Goal: Ask a question: Seek information or help from site administrators or community

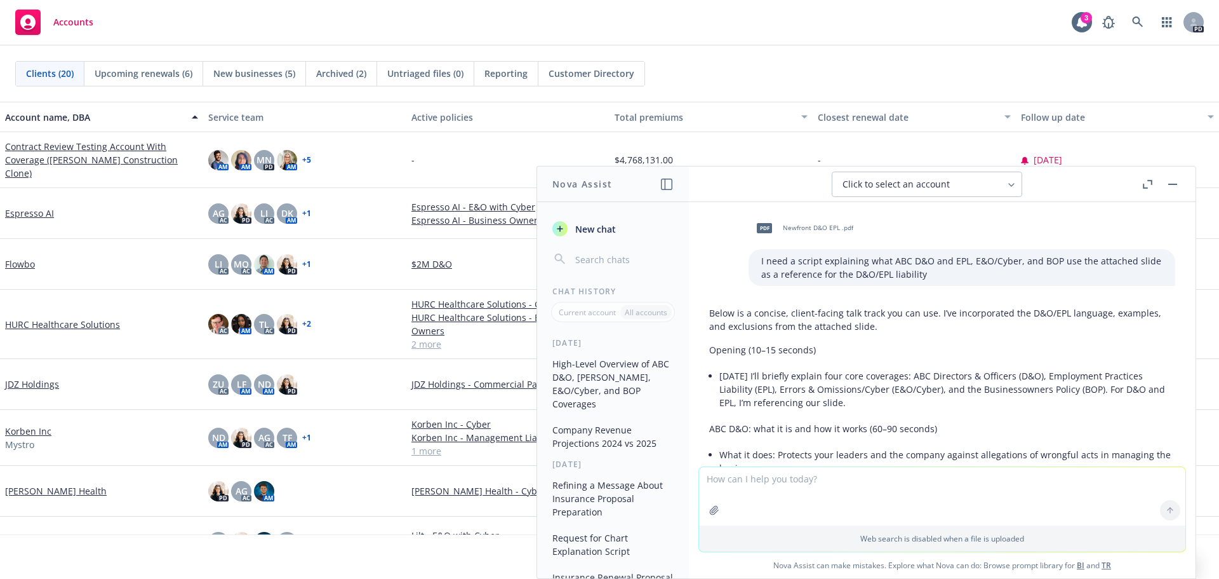
scroll to position [1533, 0]
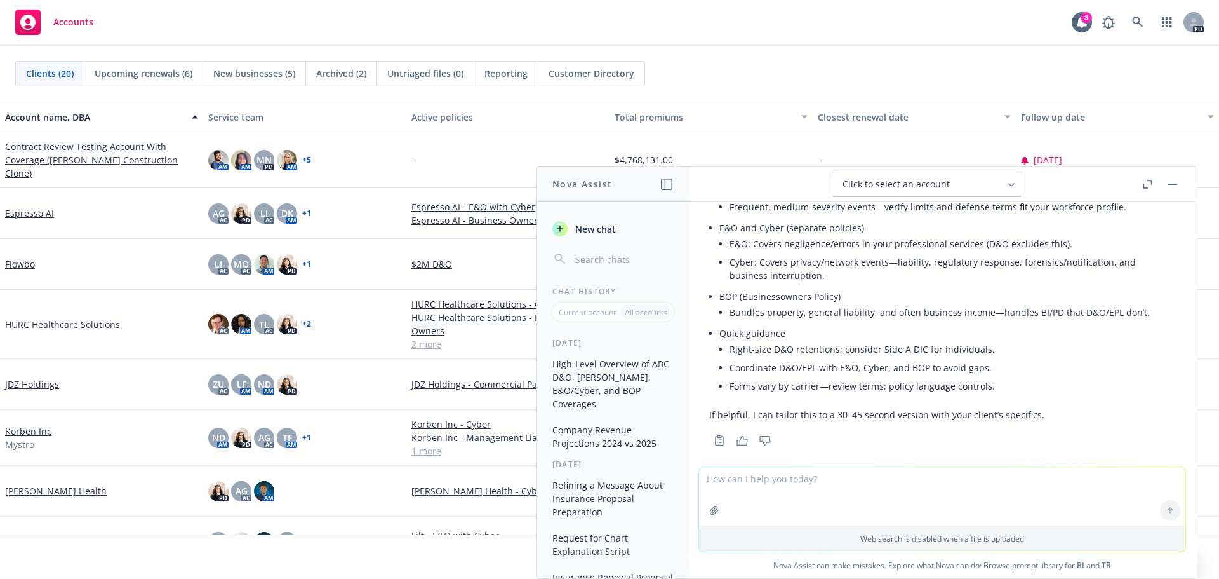
click at [811, 485] on textarea at bounding box center [942, 496] width 486 height 58
paste textarea "I’m not going to use the below chart unless they ask for more details, but I wi…"
type textarea "loremi dolo si ametc adip el seddo eius t incidid utlab: E’d mag aliqu en adm v…"
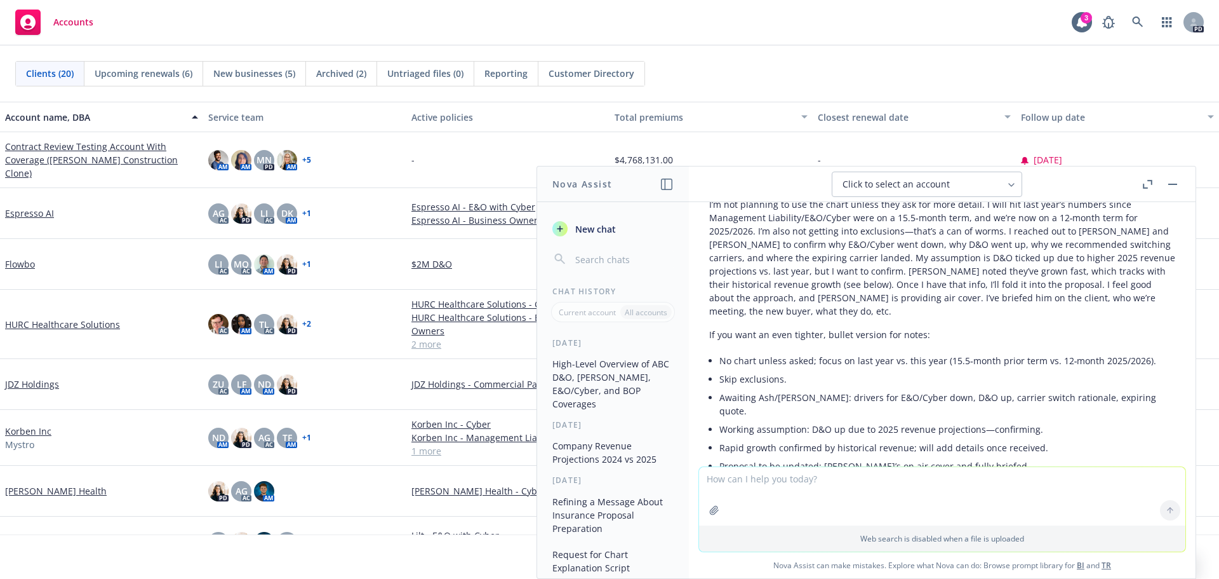
scroll to position [2041, 0]
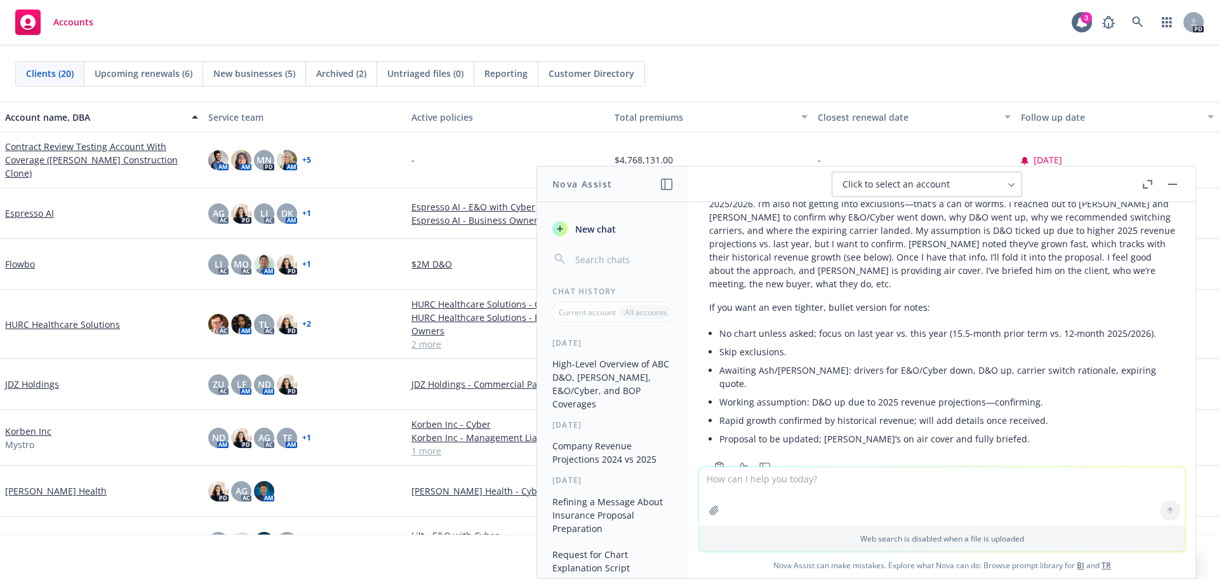
click at [763, 490] on textarea at bounding box center [942, 496] width 486 height 58
type textarea "No i want an email"
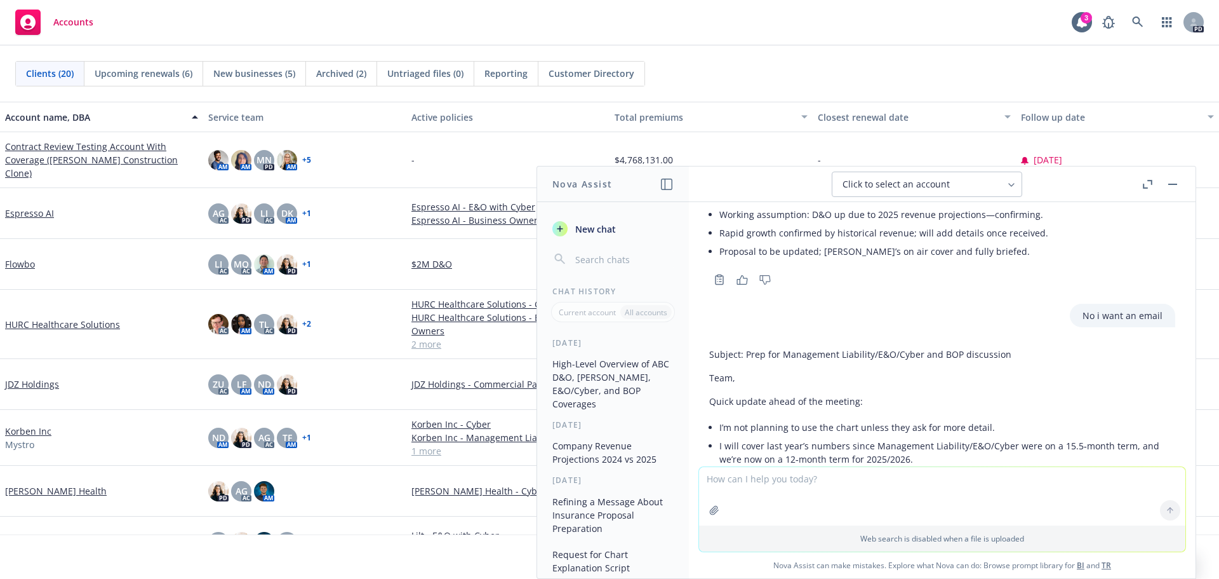
scroll to position [2117, 0]
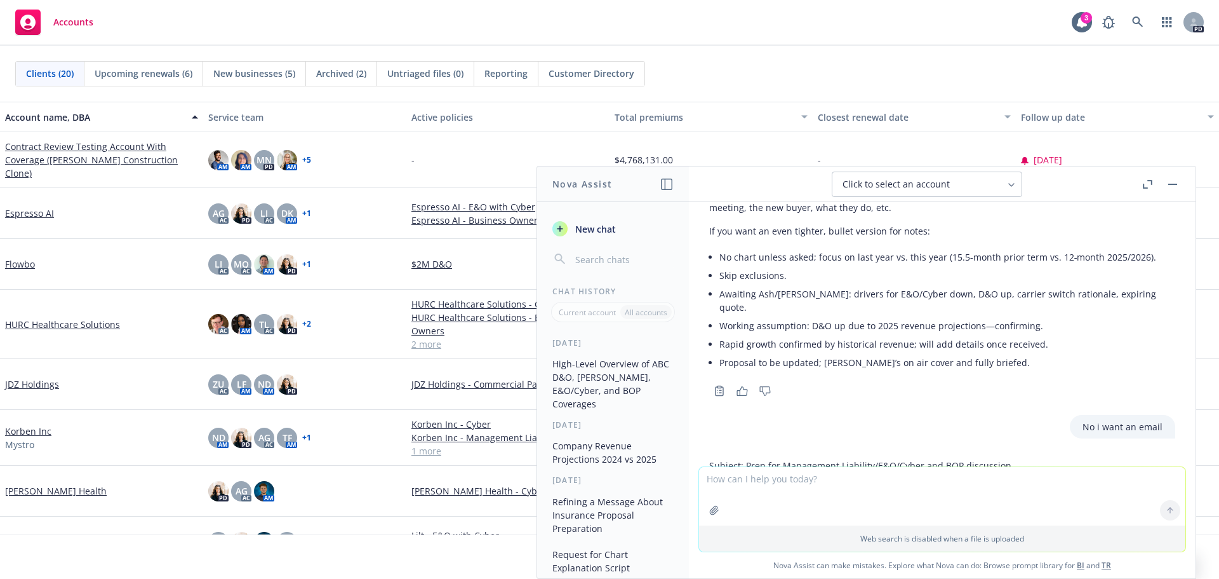
click at [781, 484] on textarea at bounding box center [942, 496] width 486 height 58
type textarea "no bullet points"
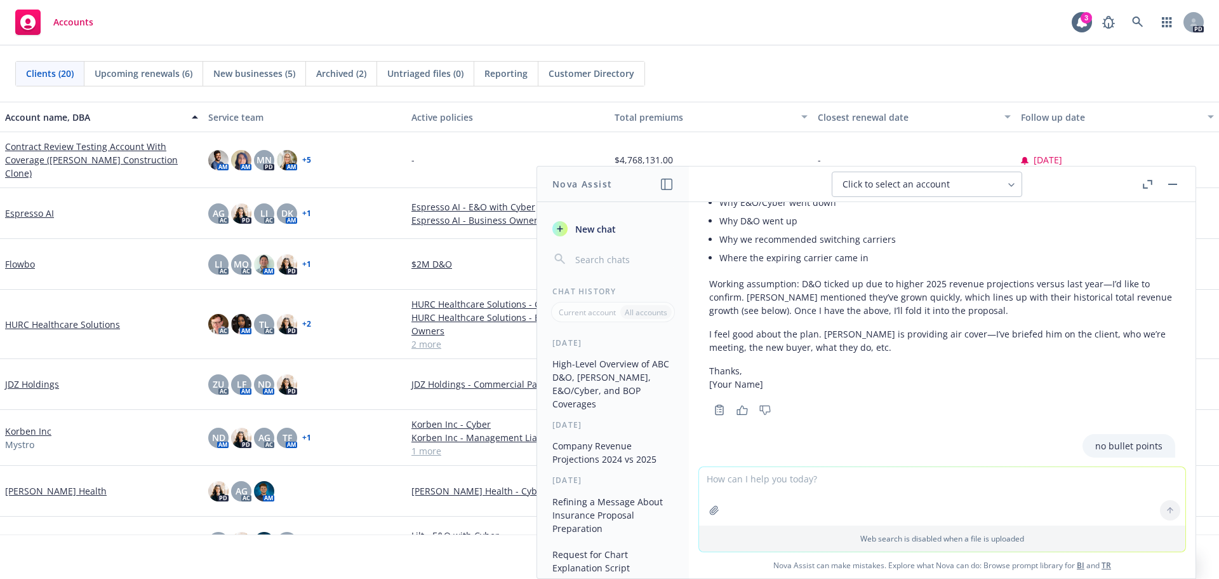
scroll to position [2428, 0]
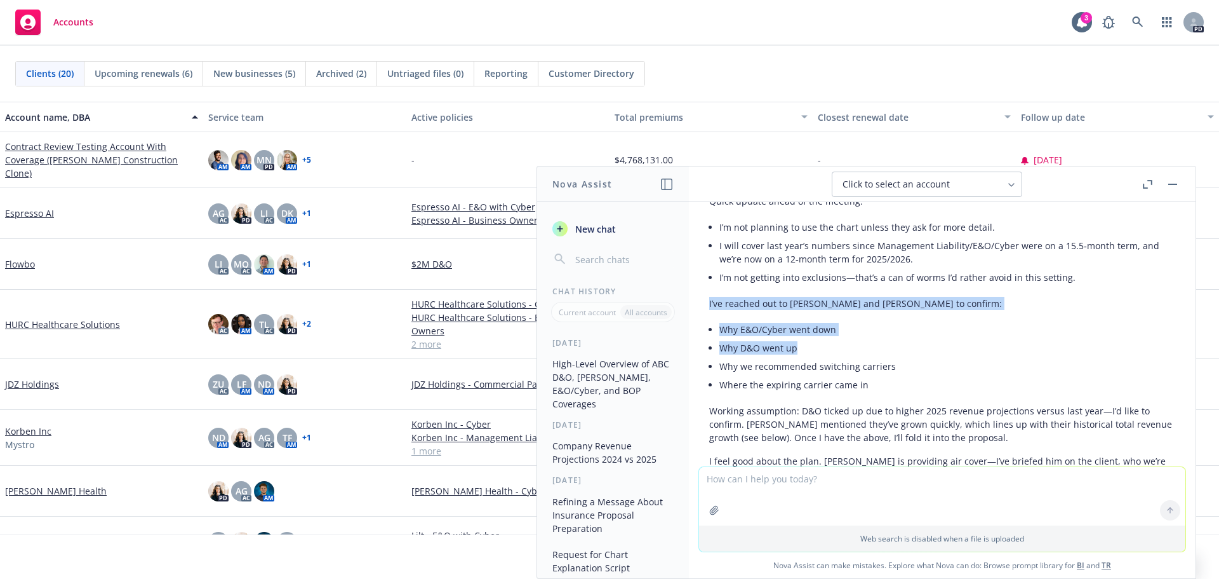
drag, startPoint x: 708, startPoint y: 262, endPoint x: 817, endPoint y: 310, distance: 119.4
click at [817, 310] on div "Subject: Prep for Management Liability/E&O/Cyber and BOP discussion Team, Quick…" at bounding box center [942, 343] width 486 height 403
click at [1026, 320] on li "Why E&O/Cyber went down" at bounding box center [948, 329] width 456 height 18
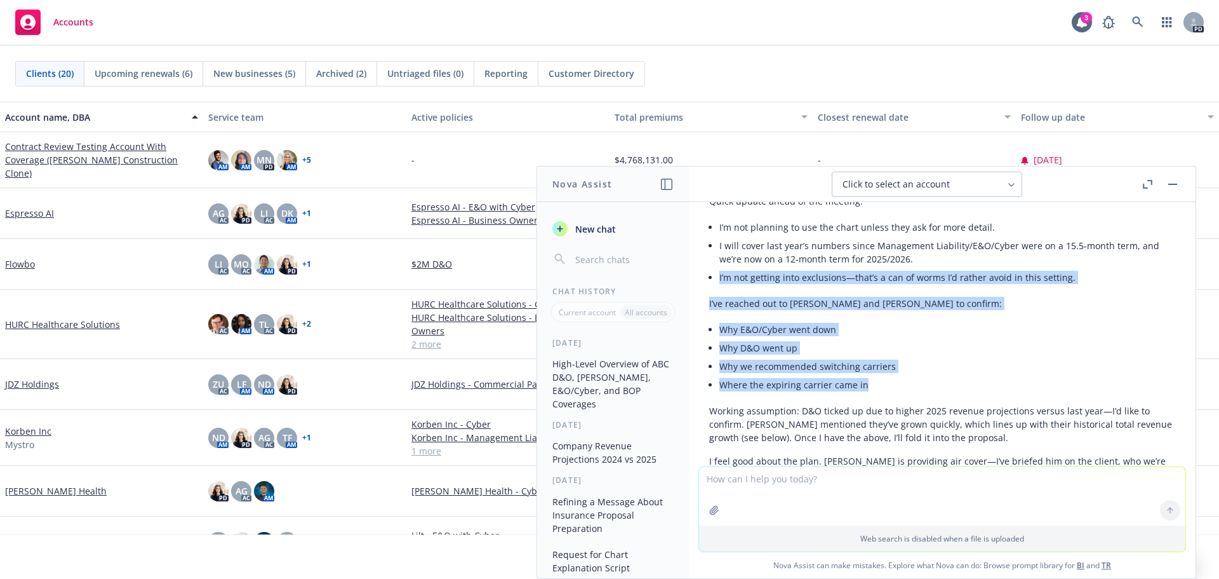
scroll to position [2365, 0]
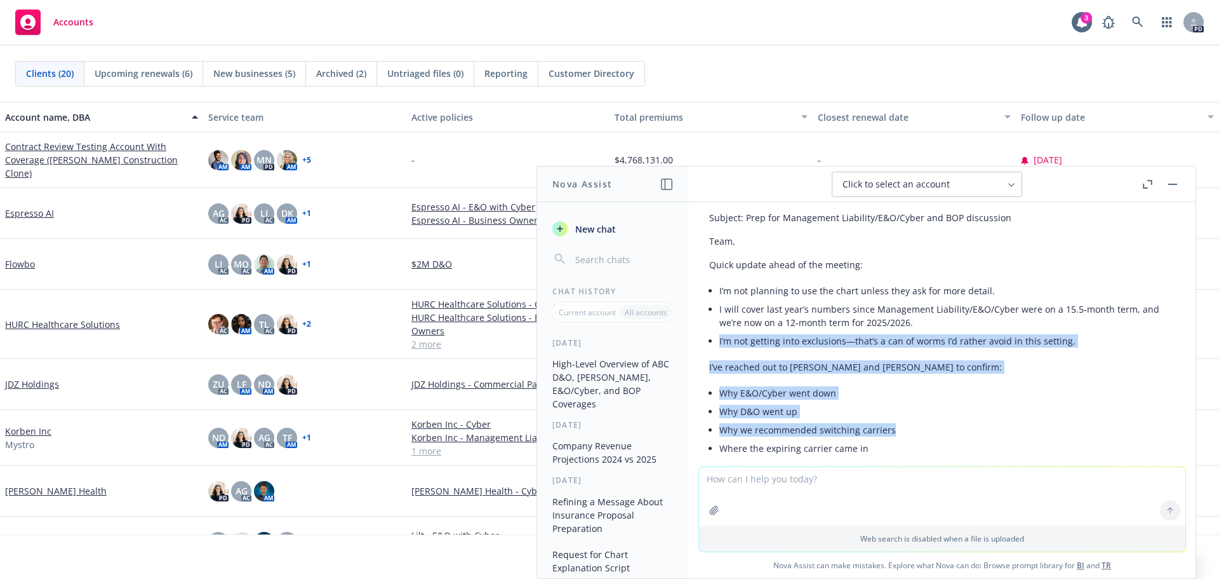
drag, startPoint x: 718, startPoint y: 295, endPoint x: 944, endPoint y: 382, distance: 242.3
click at [944, 382] on div "Subject: Prep for Management Liability/E&O/Cyber and BOP discussion Team, Quick…" at bounding box center [942, 396] width 466 height 380
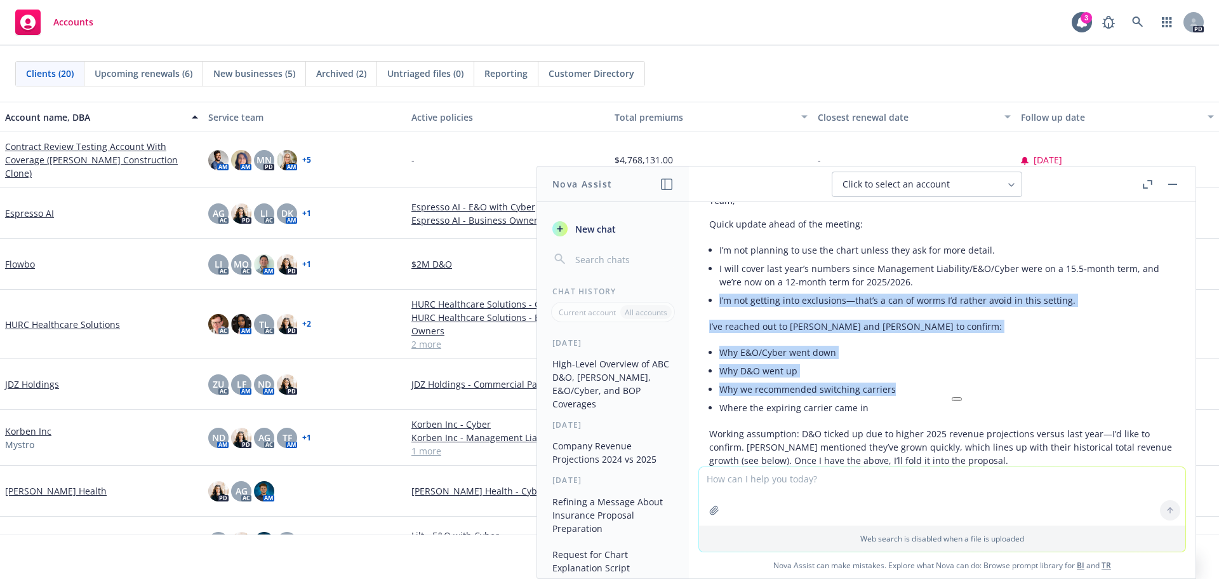
scroll to position [2428, 0]
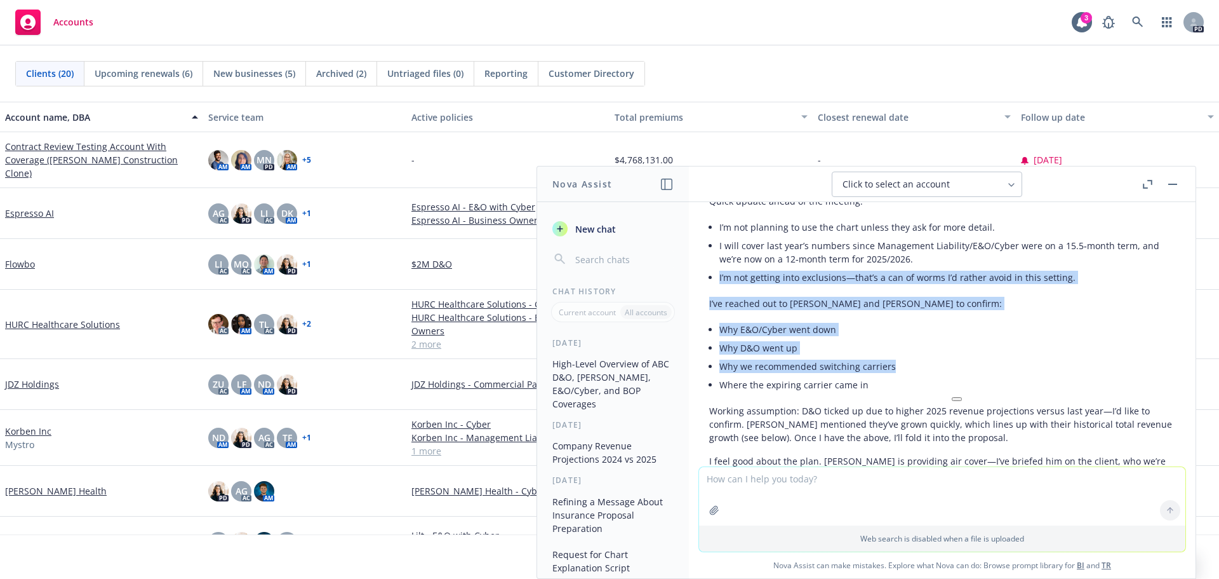
click at [946, 320] on li "Why E&O/Cyber went down" at bounding box center [948, 329] width 456 height 18
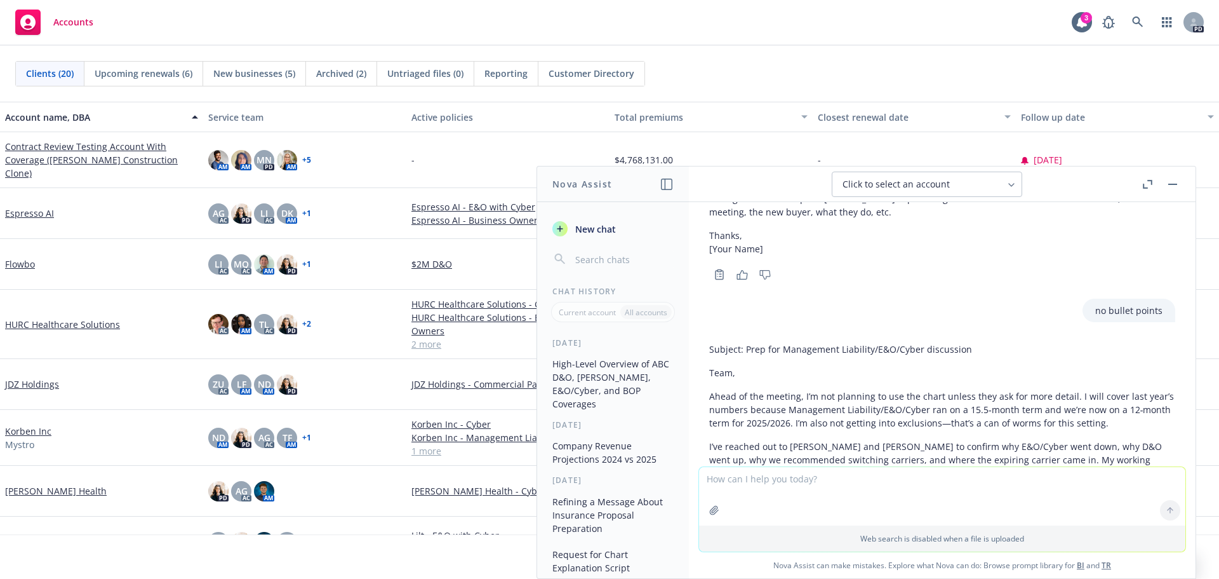
scroll to position [2809, 0]
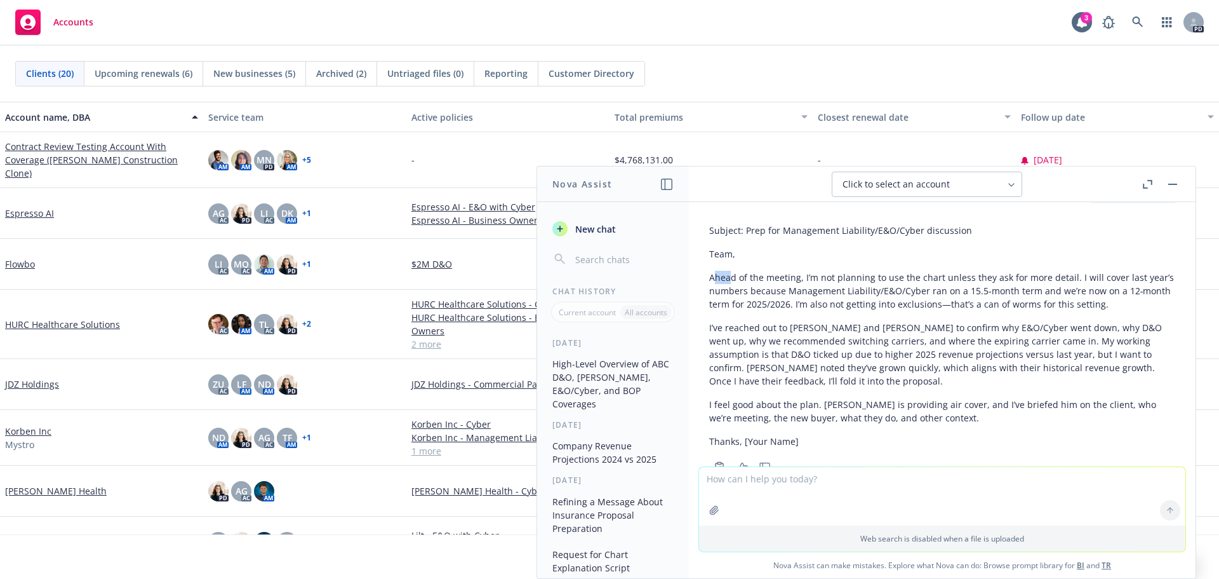
drag, startPoint x: 719, startPoint y: 237, endPoint x: 728, endPoint y: 242, distance: 10.8
click at [728, 271] on p "Ahead of the meeting, I’m not planning to use the chart unless they ask for mor…" at bounding box center [942, 291] width 466 height 40
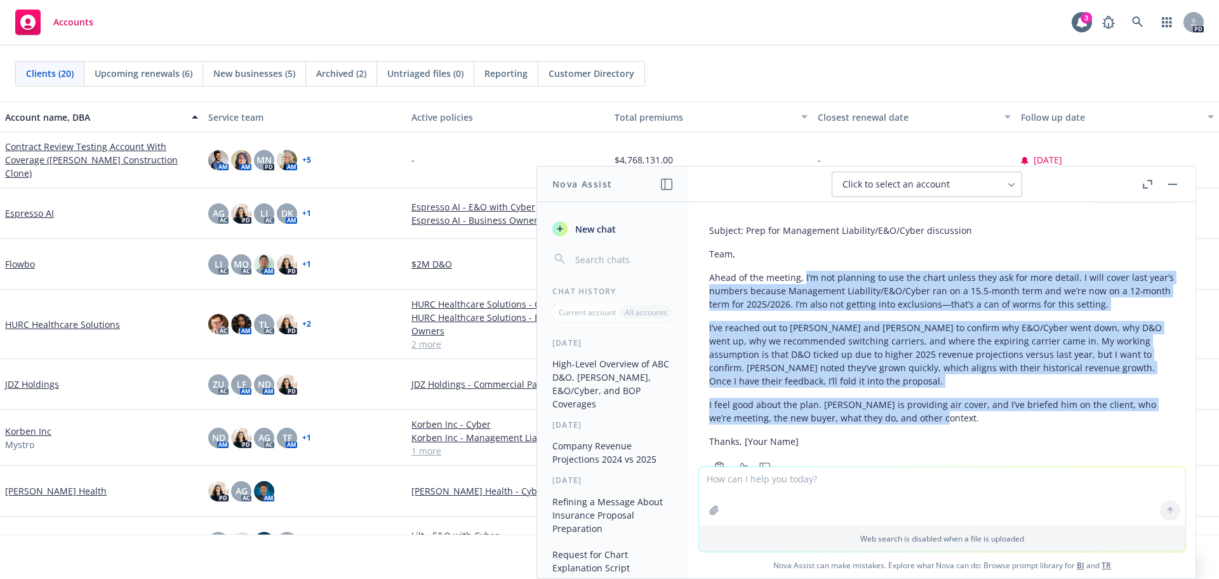
drag, startPoint x: 802, startPoint y: 236, endPoint x: 1099, endPoint y: 383, distance: 331.5
click at [1099, 383] on div "Subject: Prep for Management Liability/E&O/Cyber discussion Team, Ahead of the …" at bounding box center [942, 335] width 466 height 234
copy div "I’m not planning to use the chart unless they ask for more detail. I will cover…"
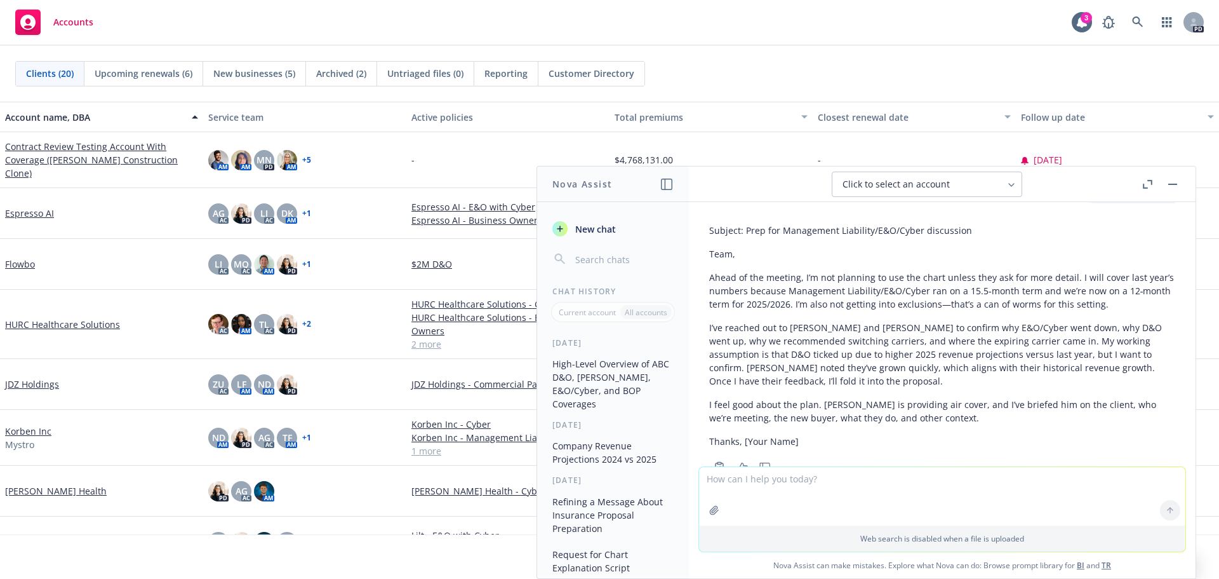
click at [736, 487] on textarea at bounding box center [942, 496] width 486 height 58
type textarea "what does cyber cover"
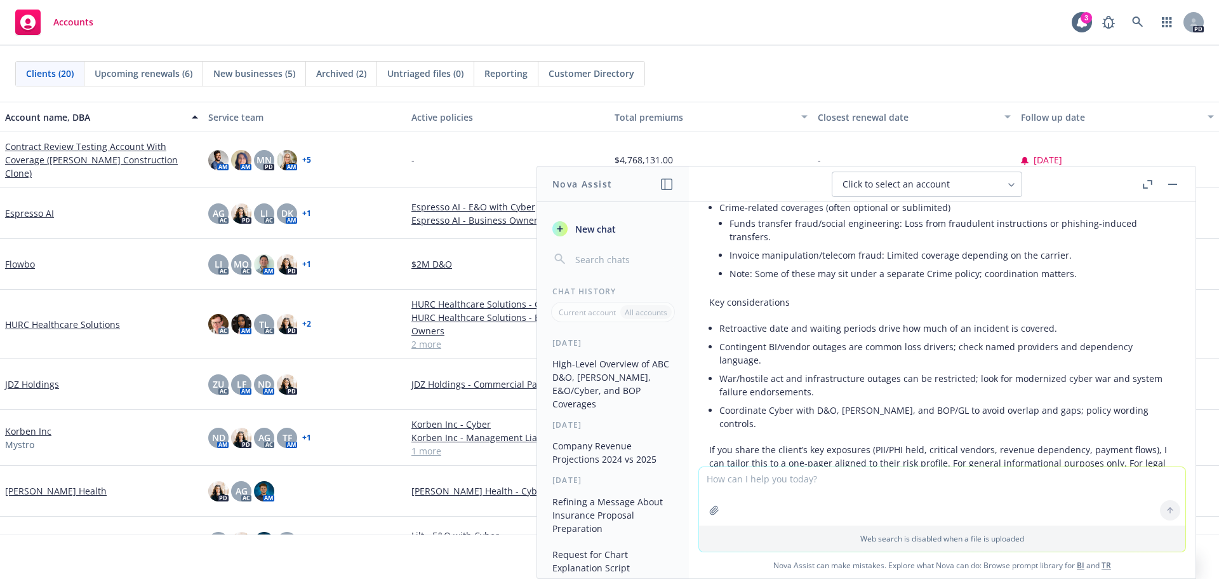
scroll to position [3510, 0]
